Goal: Information Seeking & Learning: Learn about a topic

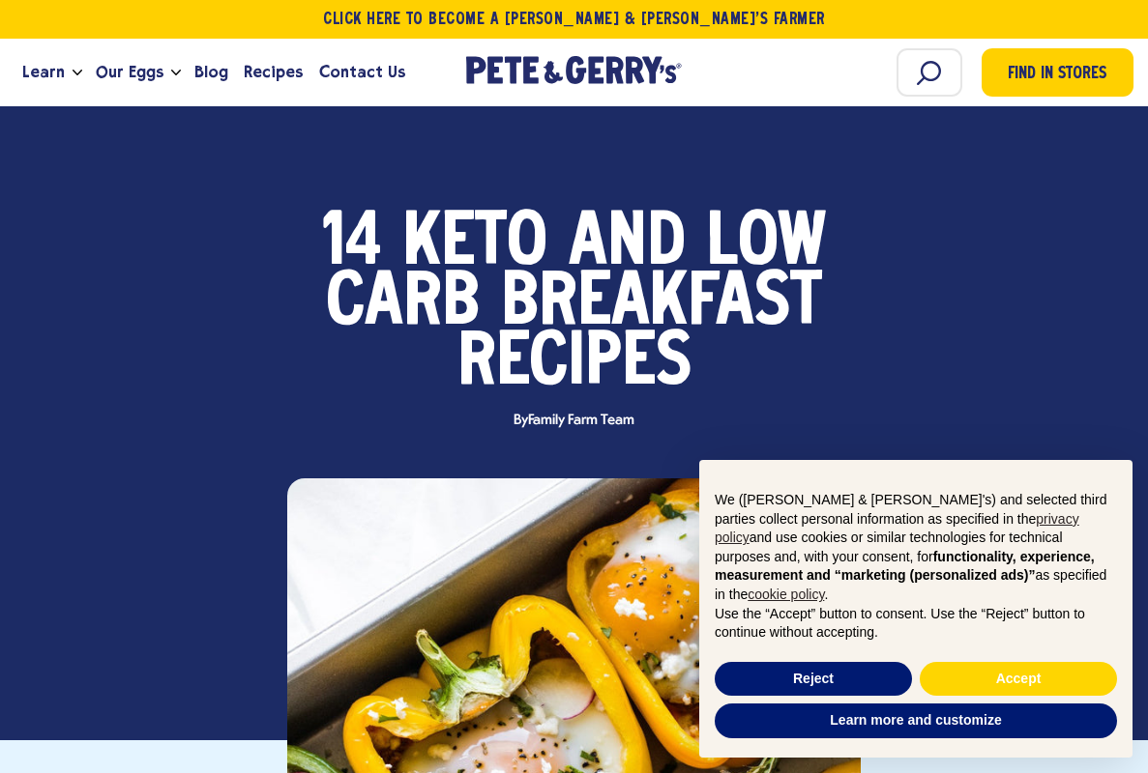
scroll to position [575, 0]
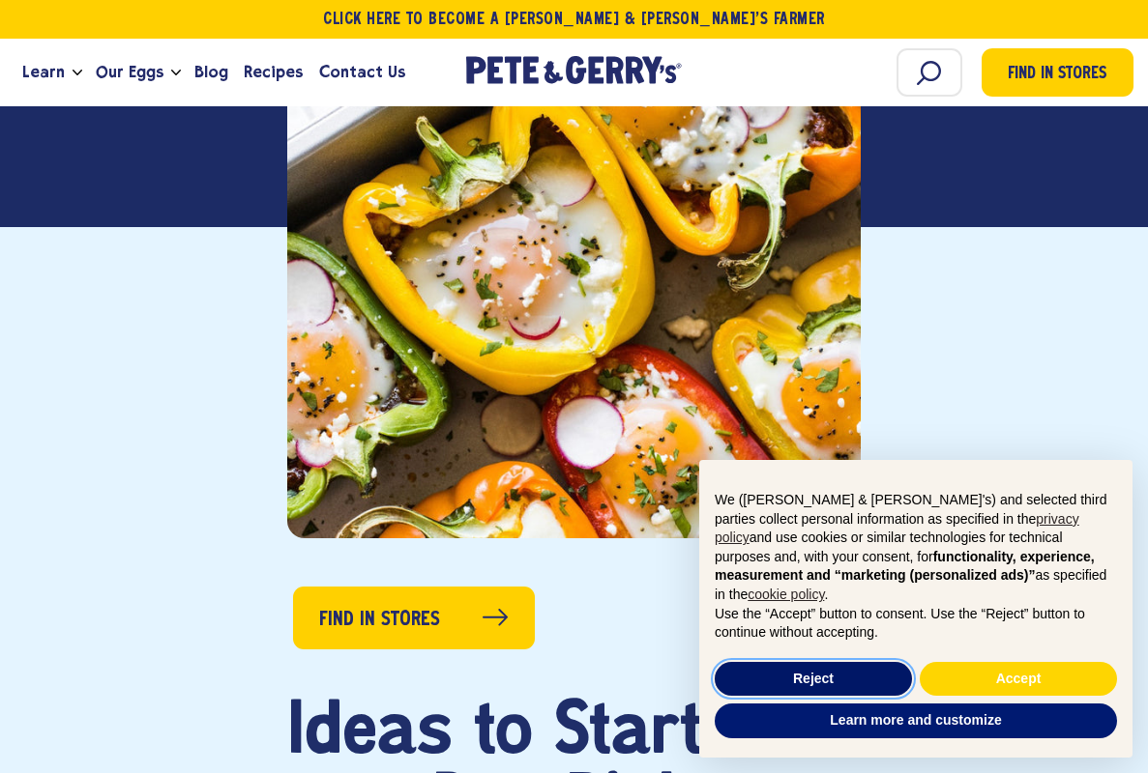
click at [757, 675] on button "Reject" at bounding box center [812, 679] width 197 height 35
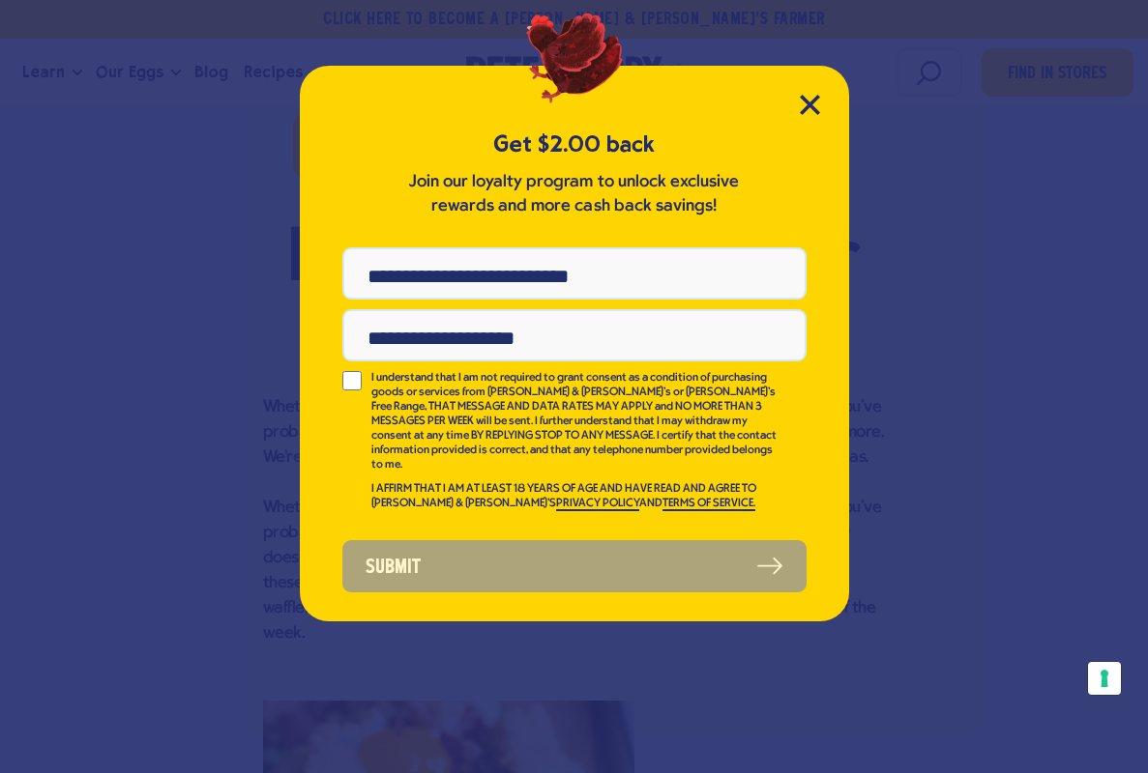
scroll to position [1091, 0]
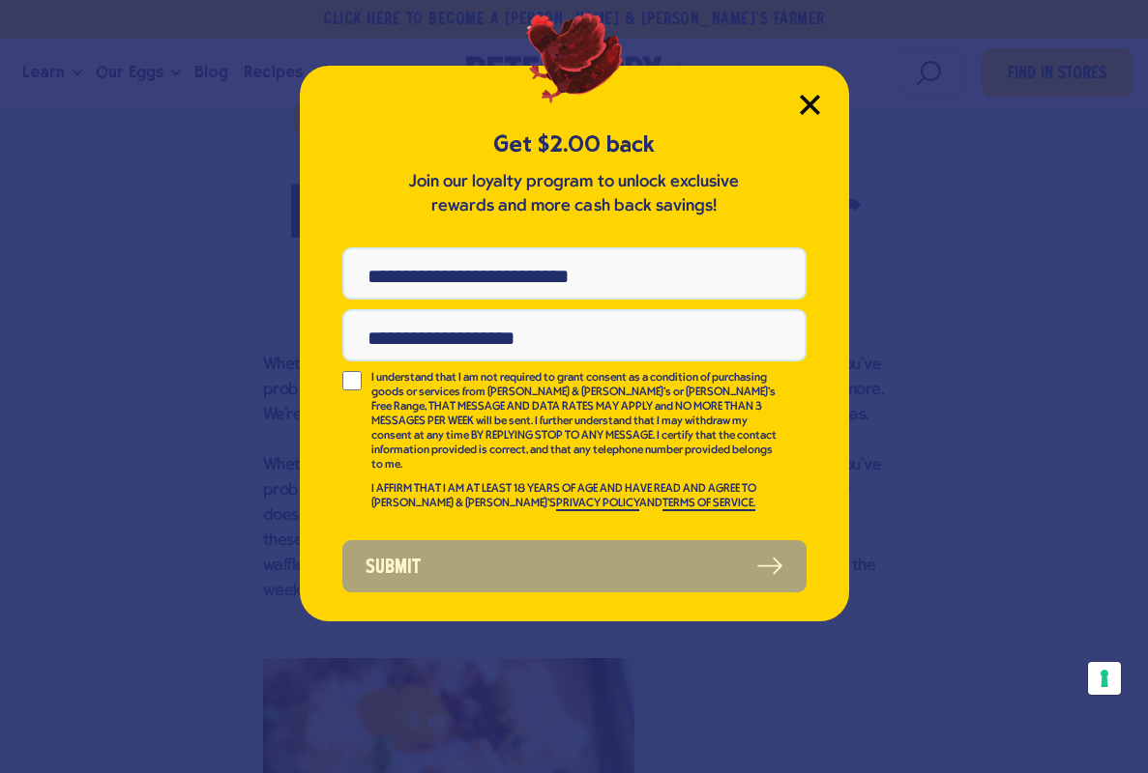
click at [804, 109] on icon "Close Modal" at bounding box center [809, 104] width 17 height 17
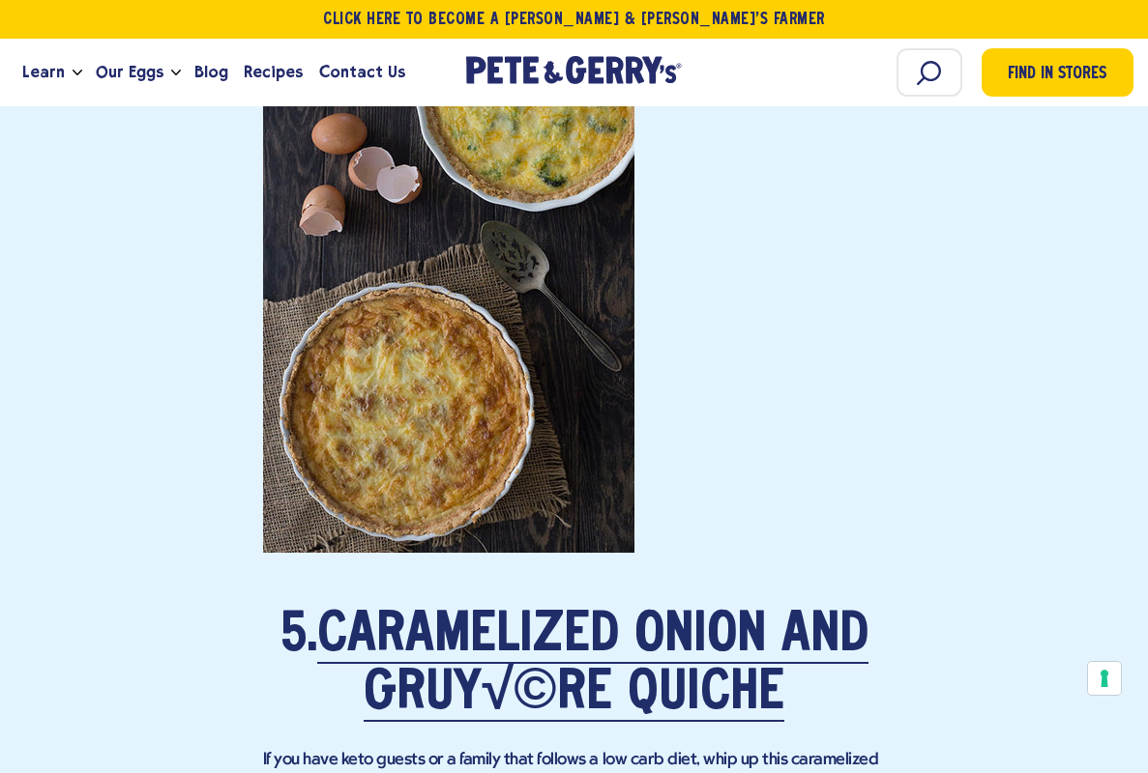
scroll to position [4904, 0]
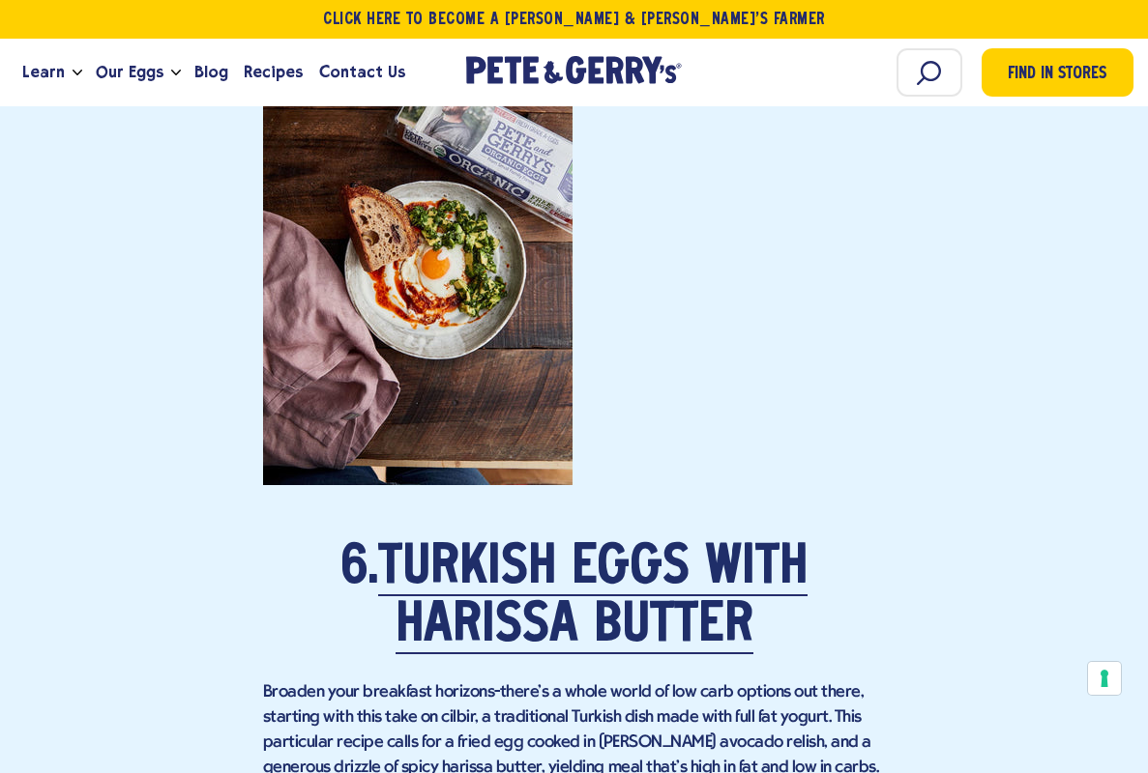
scroll to position [5717, 0]
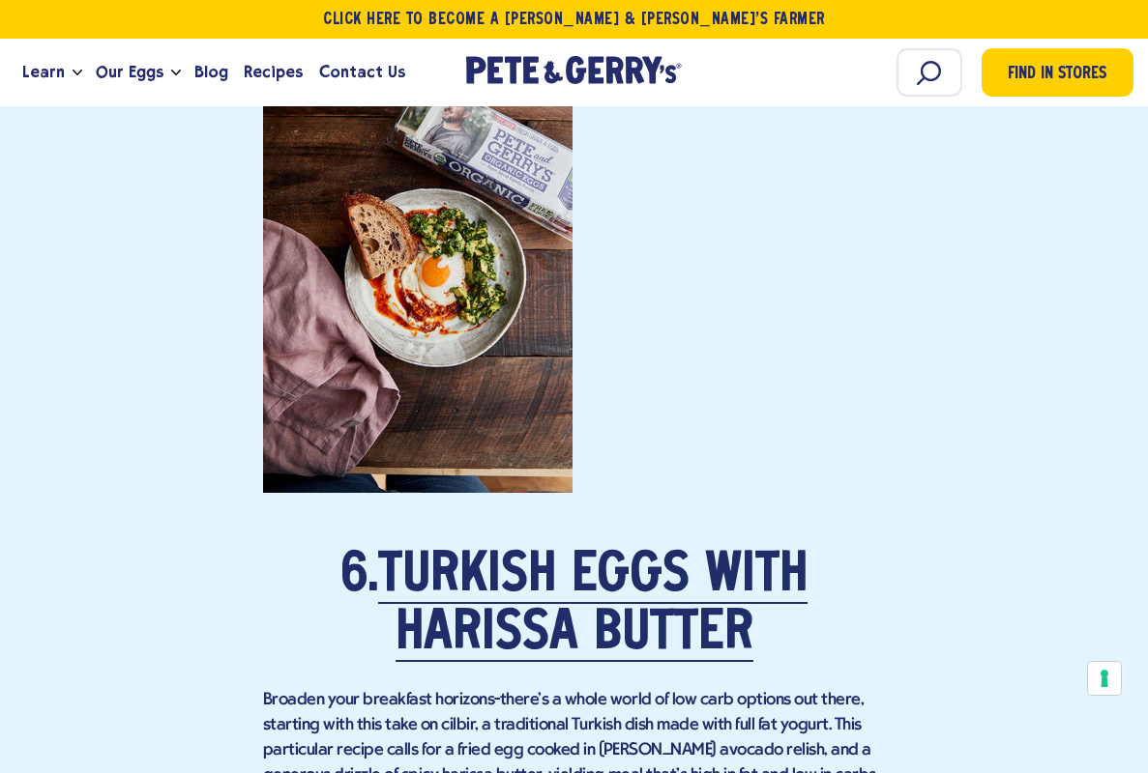
click at [765, 614] on h2 "6. Turkish Eggs with Harissa Butter" at bounding box center [574, 605] width 623 height 116
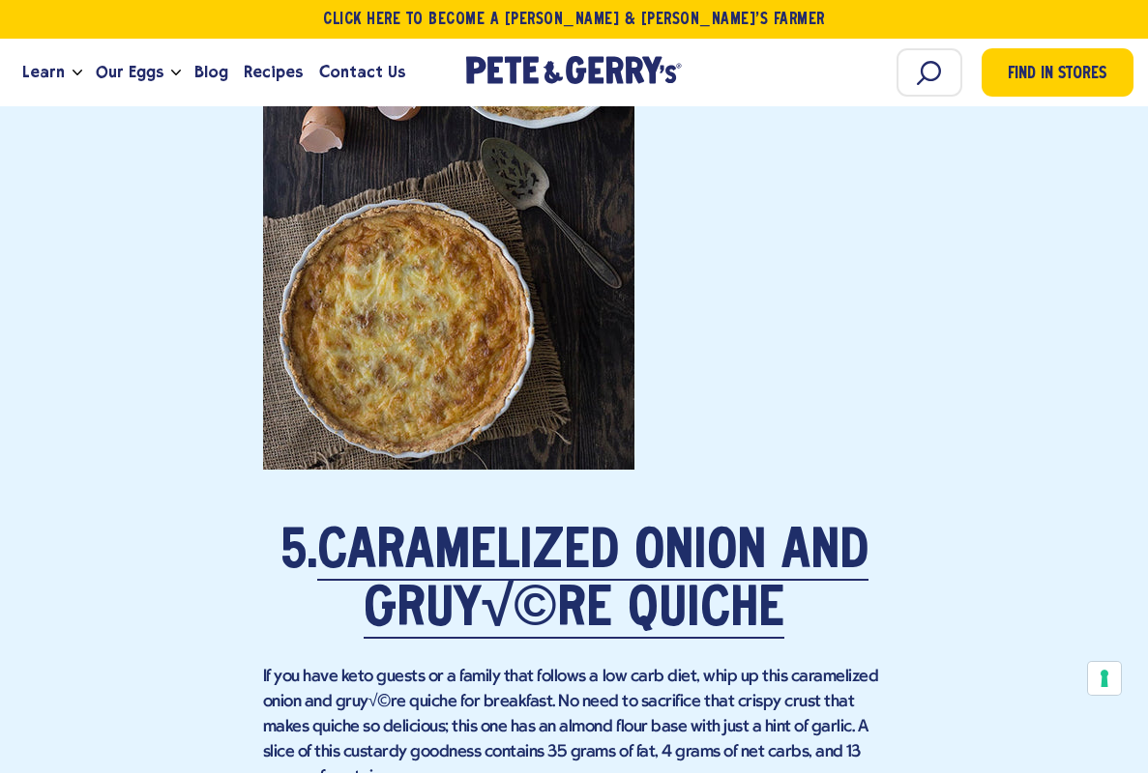
scroll to position [5022, 0]
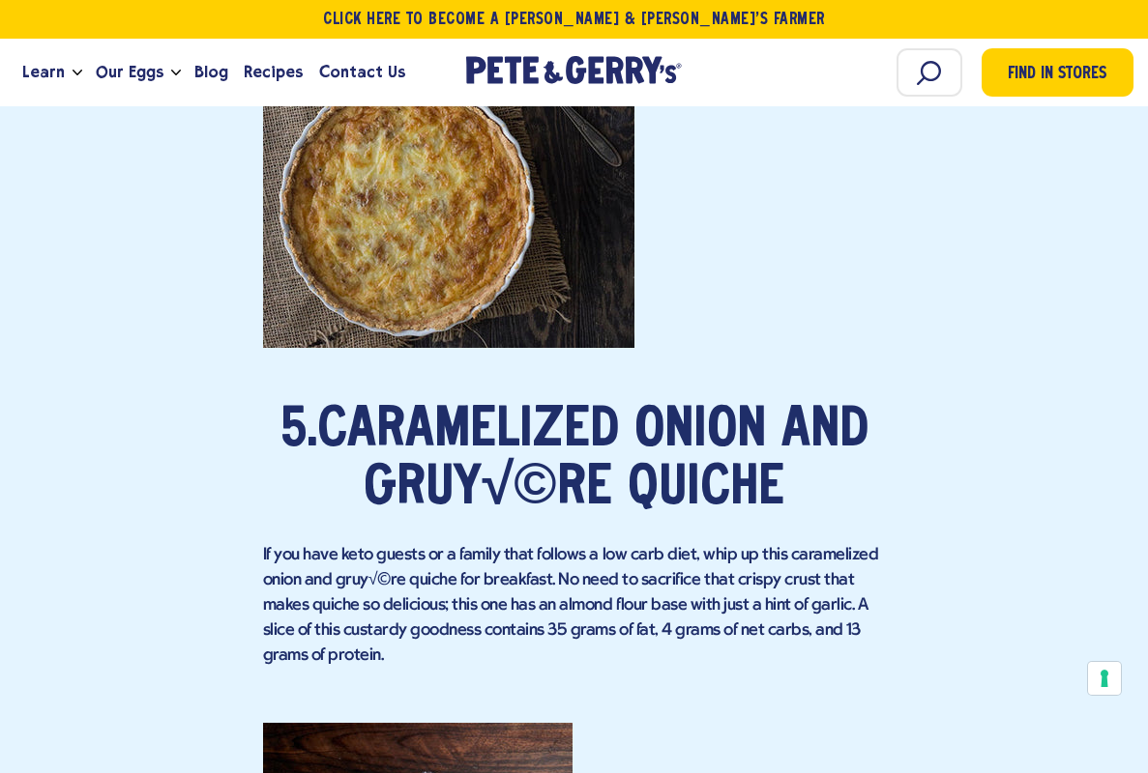
click at [722, 419] on link "Caramelized Onion and Gruy√©re Quiche" at bounding box center [592, 461] width 551 height 112
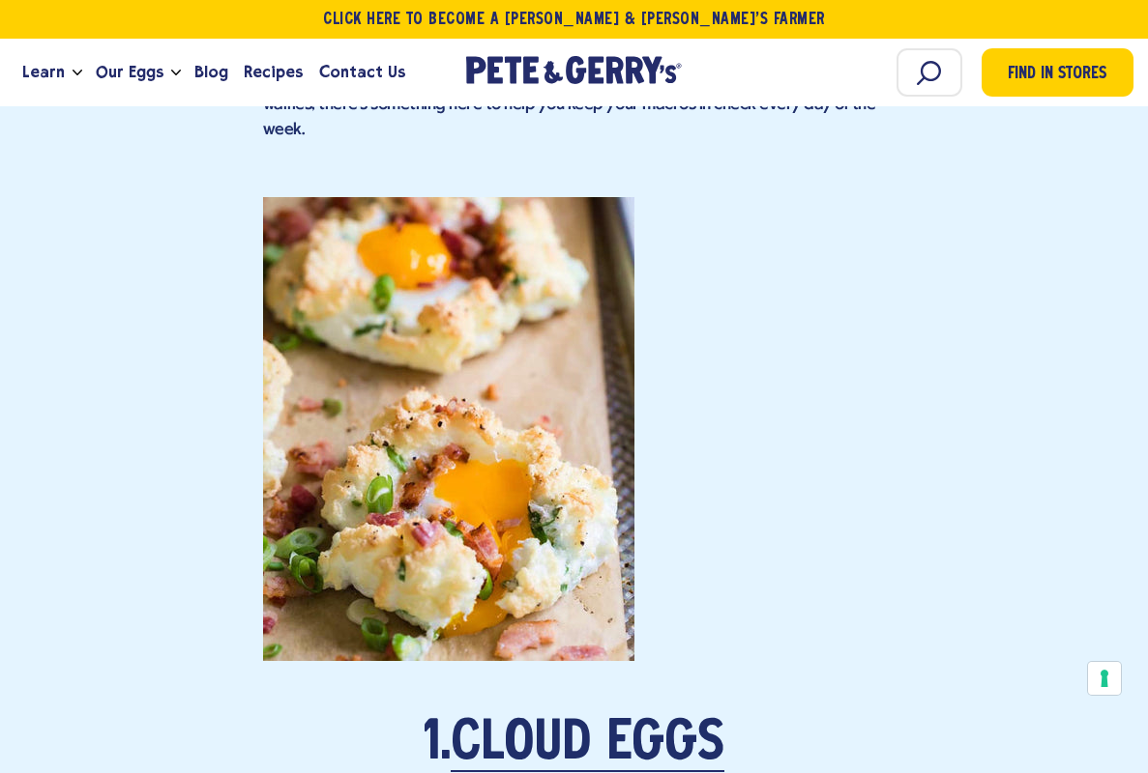
scroll to position [1598, 0]
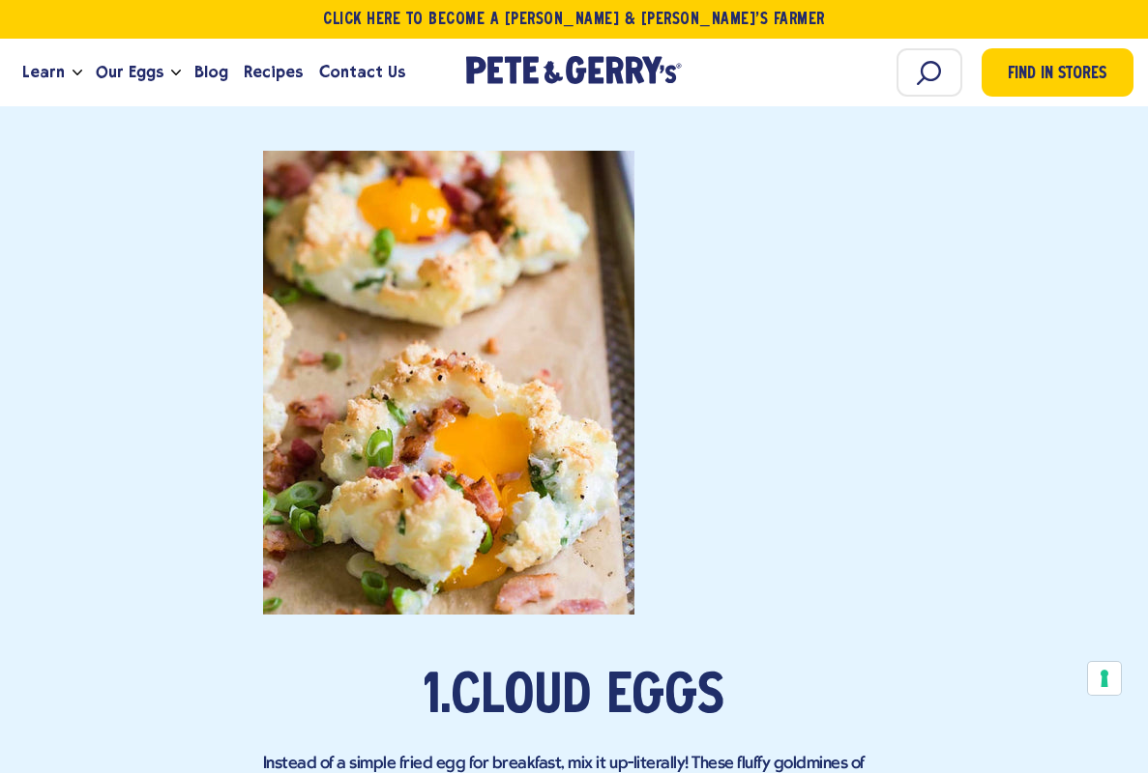
click at [556, 684] on link "Cloud Eggs" at bounding box center [588, 699] width 274 height 54
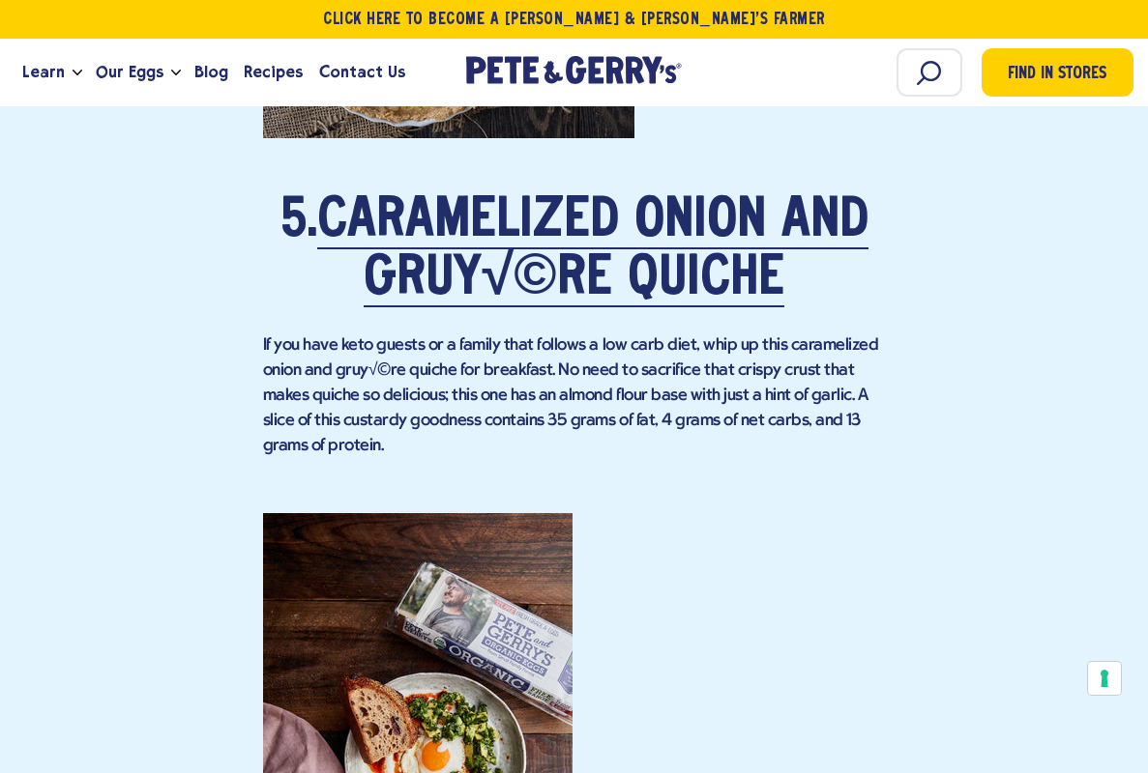
scroll to position [5194, 0]
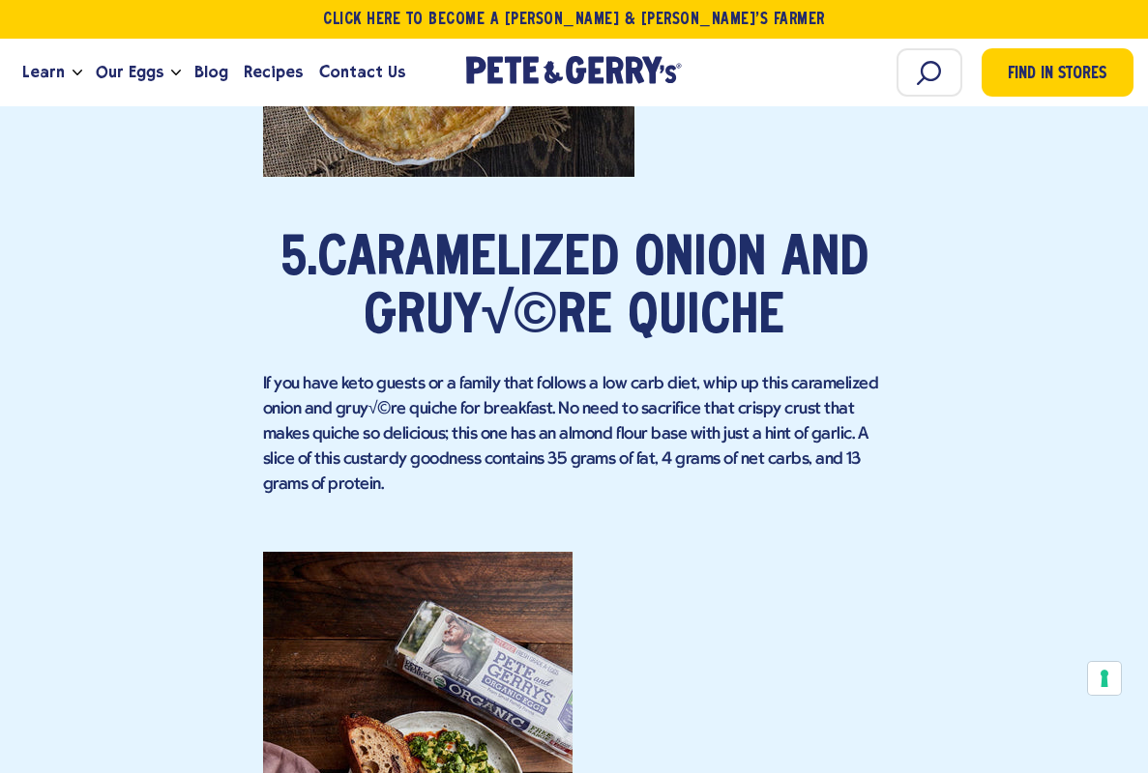
click at [665, 306] on link "Caramelized Onion and Gruy√©re Quiche" at bounding box center [592, 290] width 551 height 112
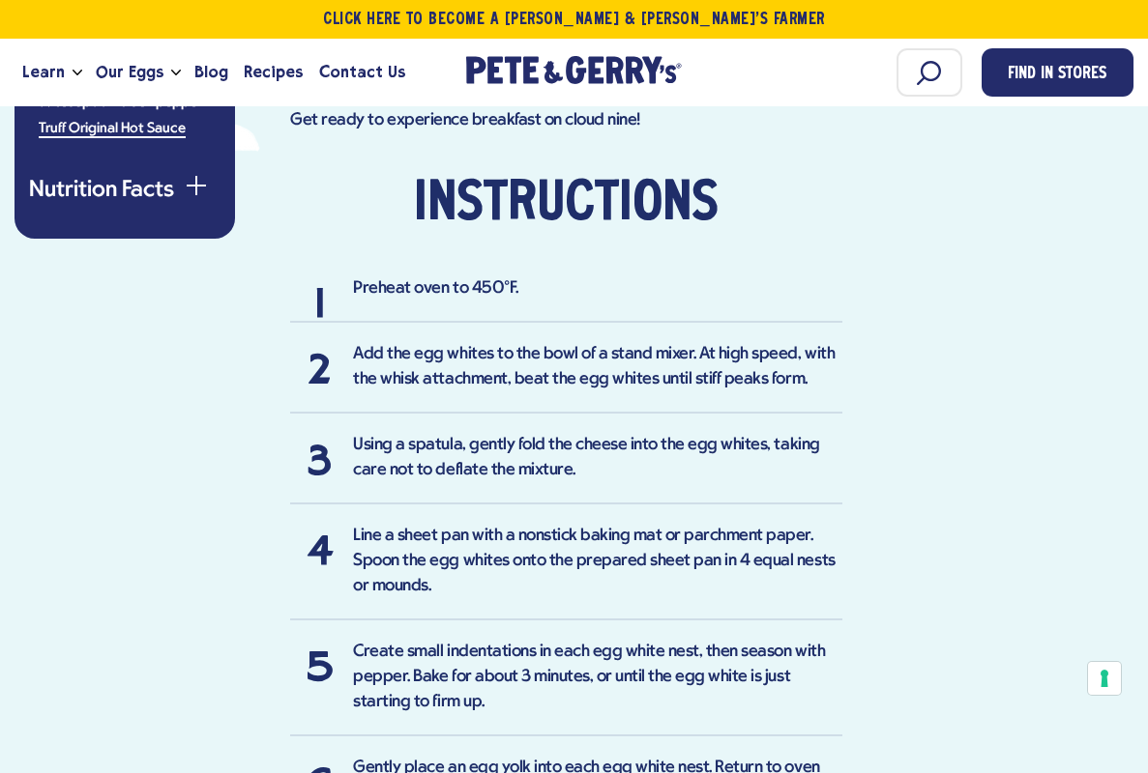
scroll to position [1302, 0]
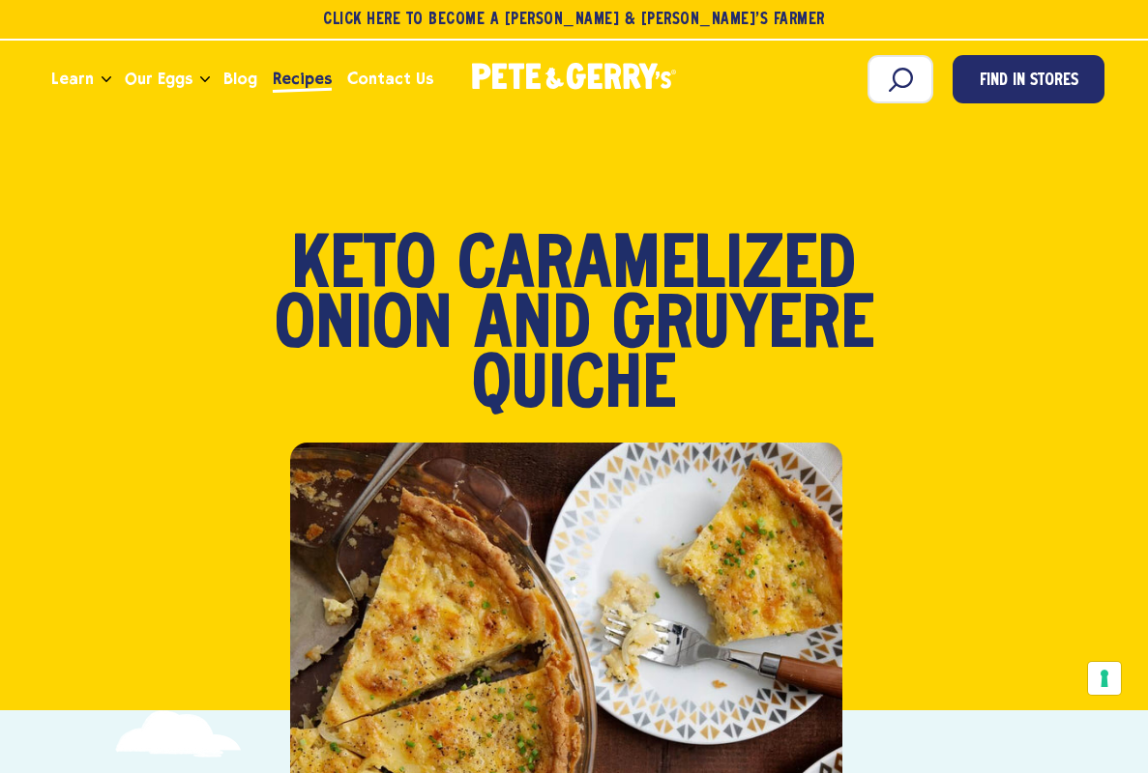
click at [297, 84] on span "Recipes" at bounding box center [302, 79] width 59 height 24
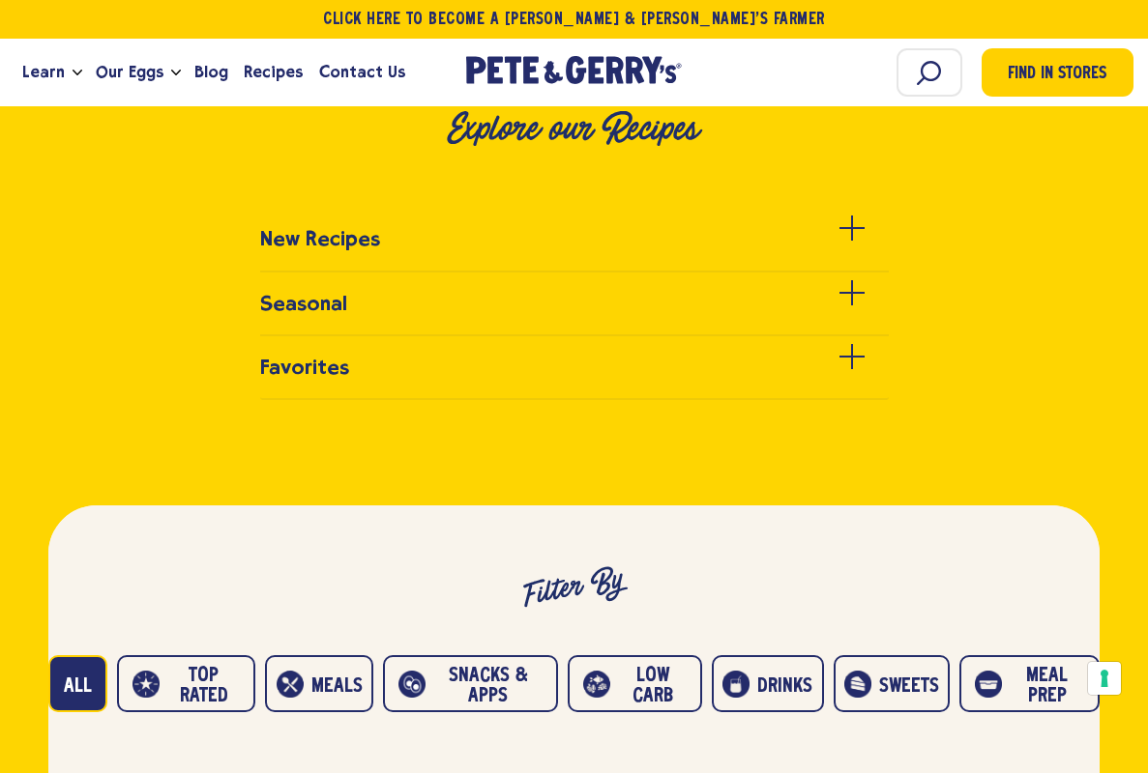
scroll to position [662, 0]
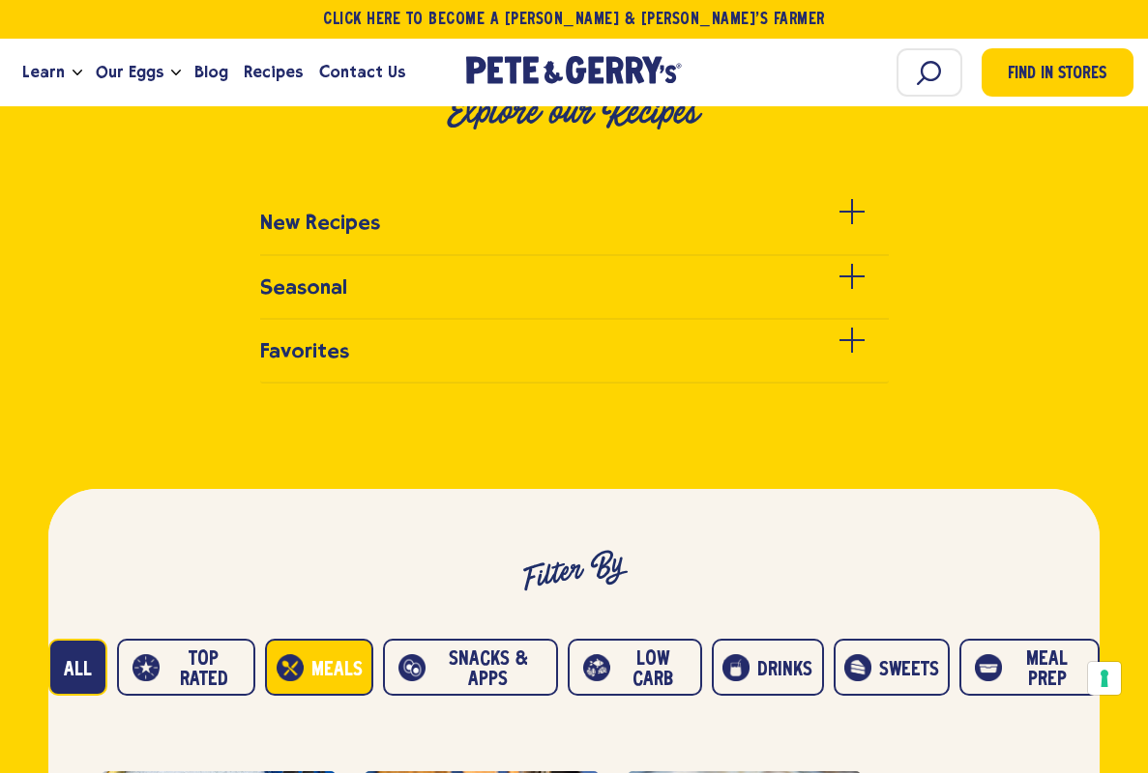
click at [334, 663] on button "Meals" at bounding box center [319, 667] width 108 height 57
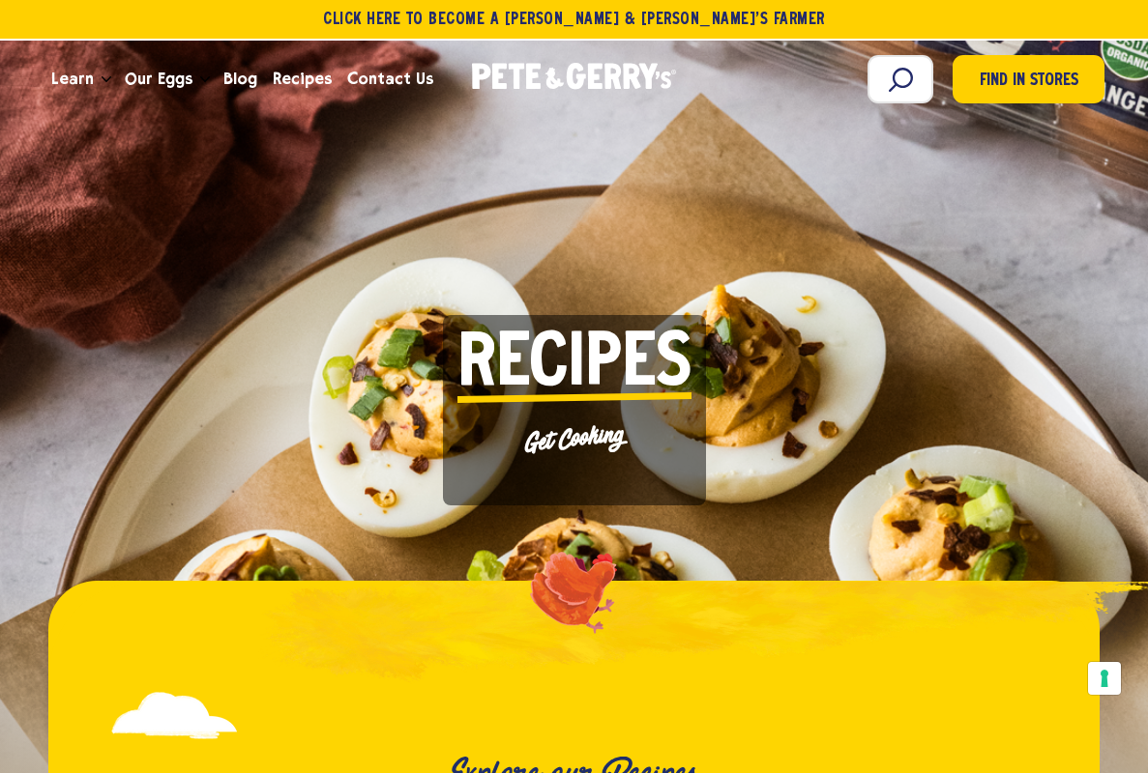
scroll to position [0, 0]
